Goal: Information Seeking & Learning: Check status

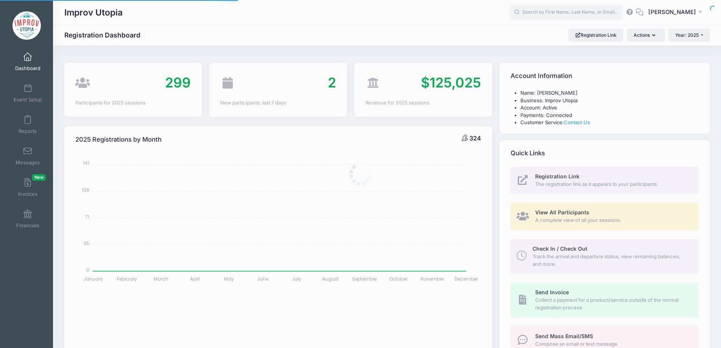
select select
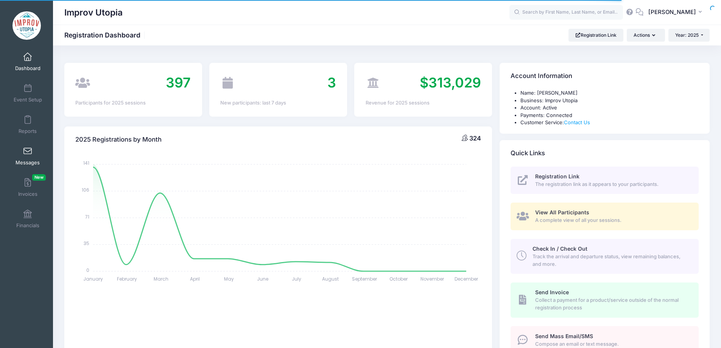
click at [32, 159] on span "Messages" at bounding box center [28, 162] width 24 height 6
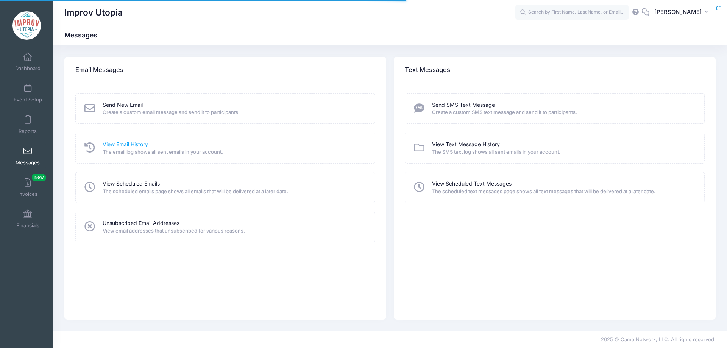
click at [117, 143] on link "View Email History" at bounding box center [125, 144] width 45 height 8
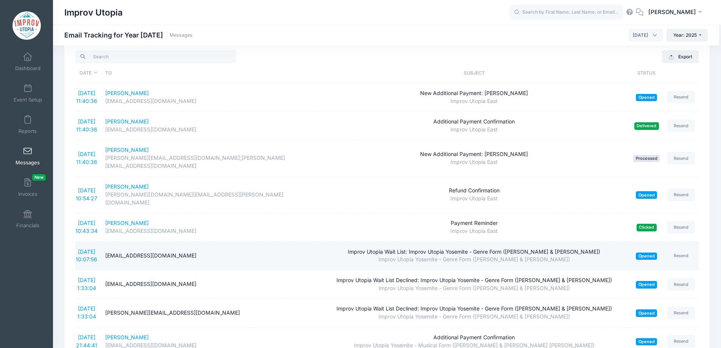
scroll to position [18, 0]
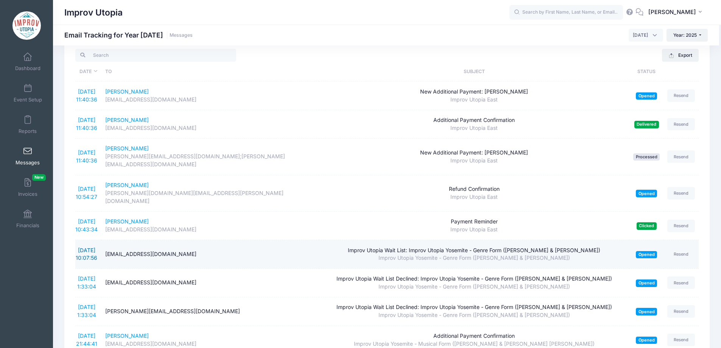
click at [88, 247] on link "8/21/2025 10:07:56" at bounding box center [87, 254] width 22 height 14
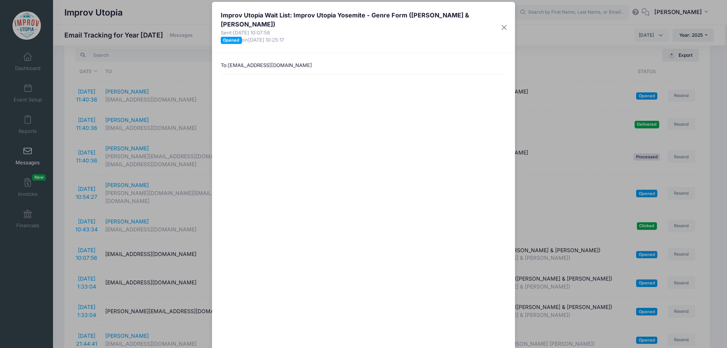
click at [70, 214] on div "Improv Utopia Wait List: Improv Utopia Yosemite - Genre Form (Nick Armstrong & …" at bounding box center [363, 174] width 727 height 348
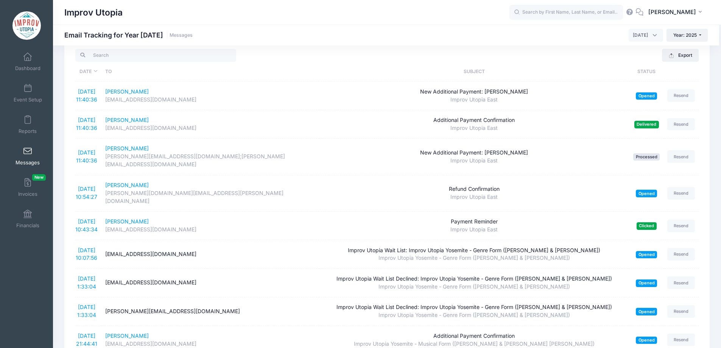
scroll to position [0, 0]
